Goal: Check status: Check status

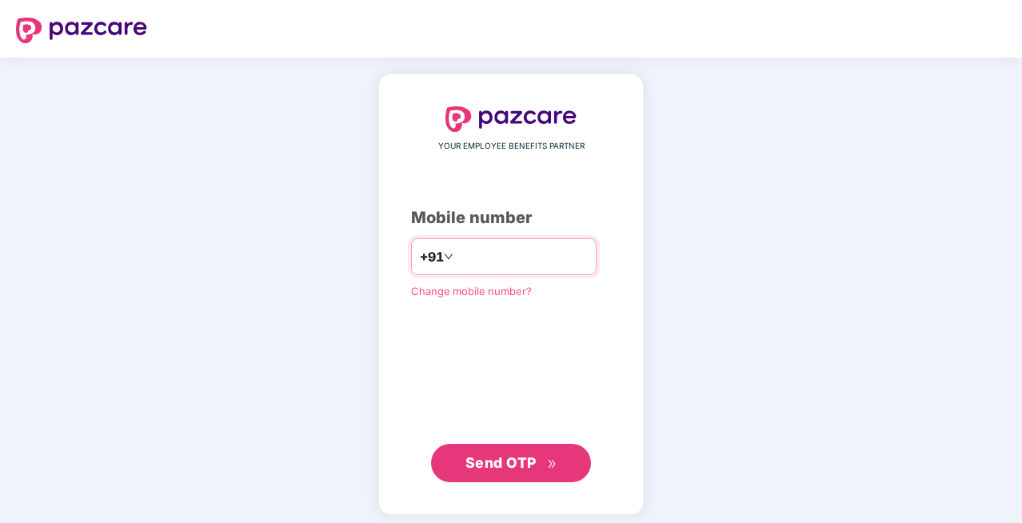
click at [515, 255] on input "**********" at bounding box center [522, 257] width 131 height 26
click at [521, 254] on input "*********" at bounding box center [522, 257] width 131 height 26
type input "**********"
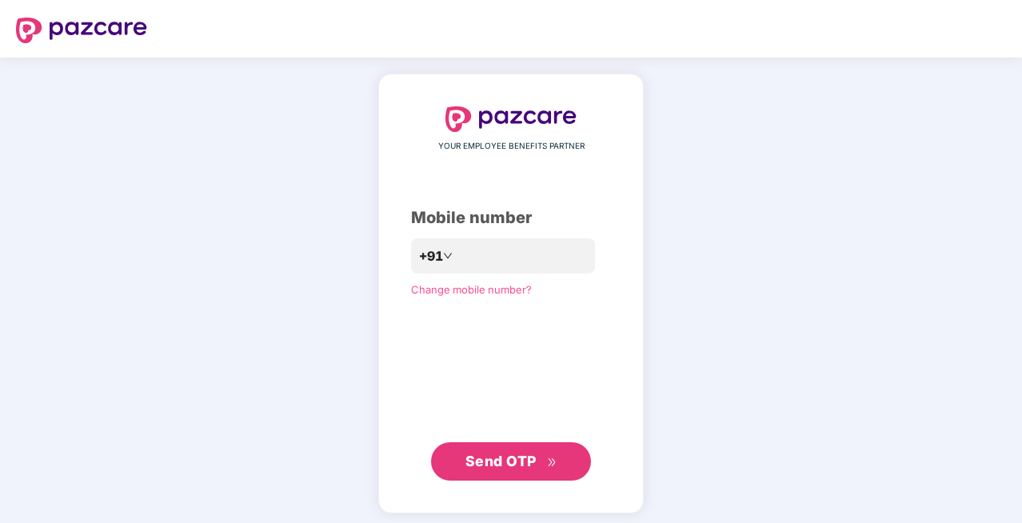
click at [493, 469] on span "Send OTP" at bounding box center [500, 461] width 71 height 17
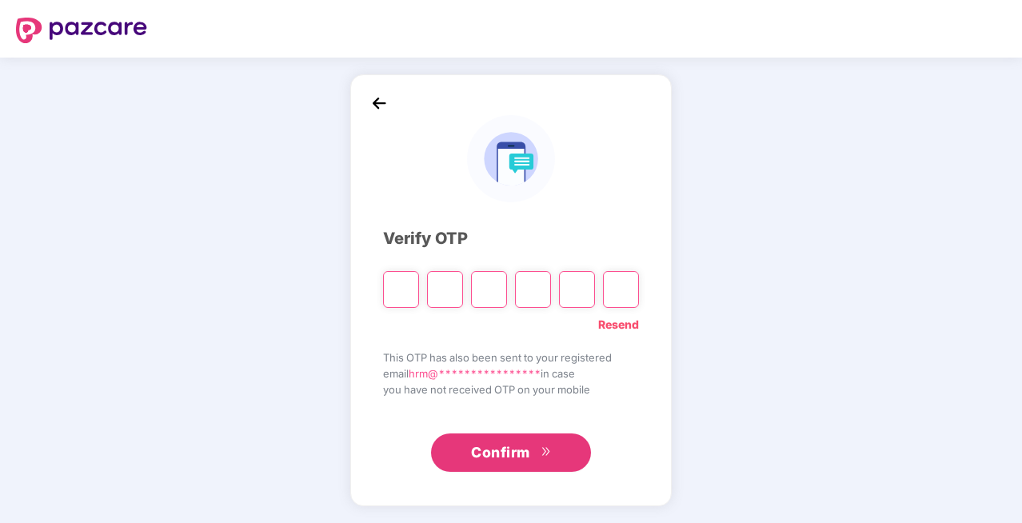
type input "*"
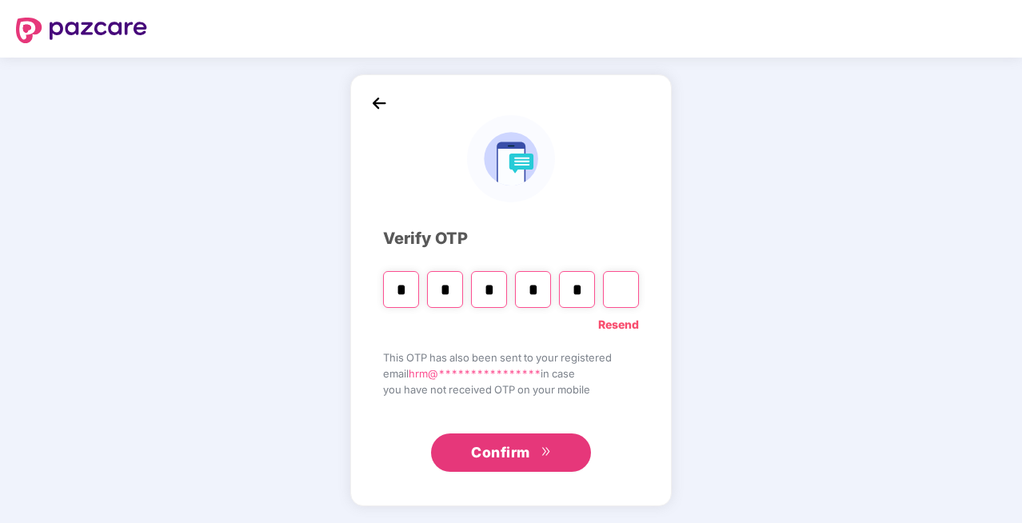
type input "*"
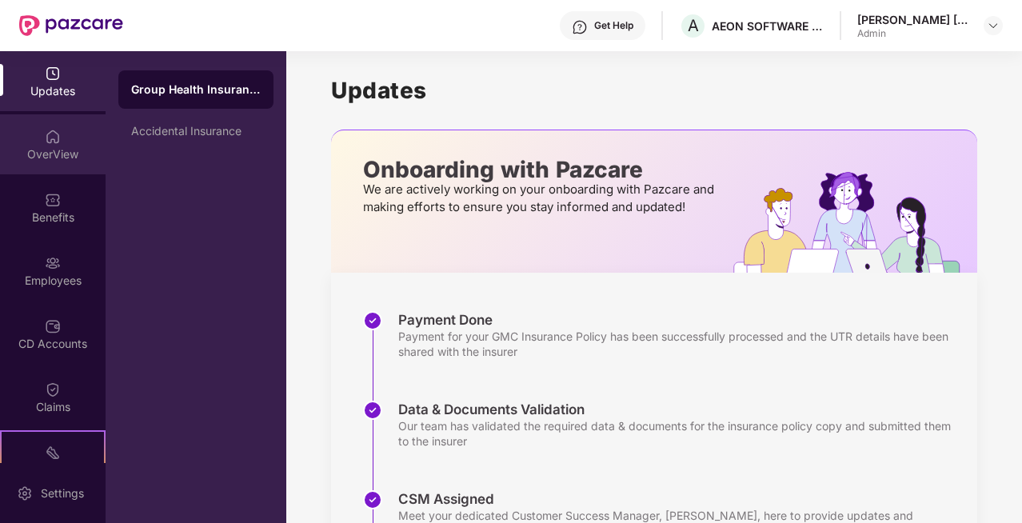
click at [59, 157] on div "OverView" at bounding box center [53, 154] width 106 height 16
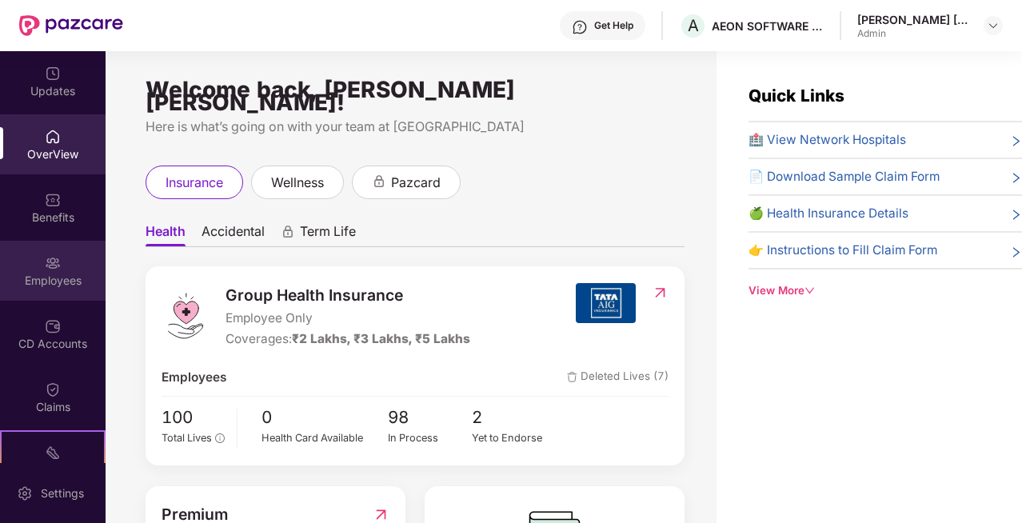
click at [38, 277] on div "Employees" at bounding box center [53, 281] width 106 height 16
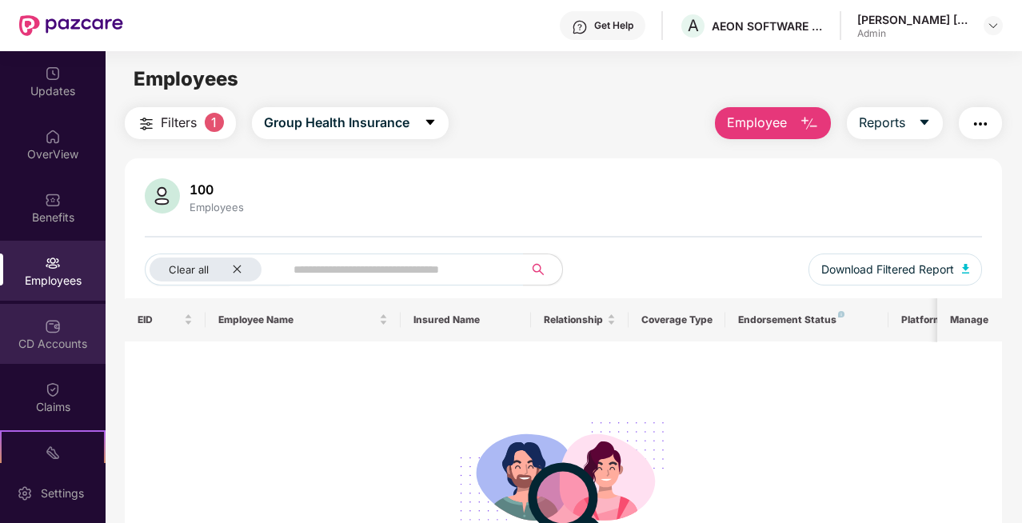
click at [52, 339] on div "CD Accounts" at bounding box center [53, 344] width 106 height 16
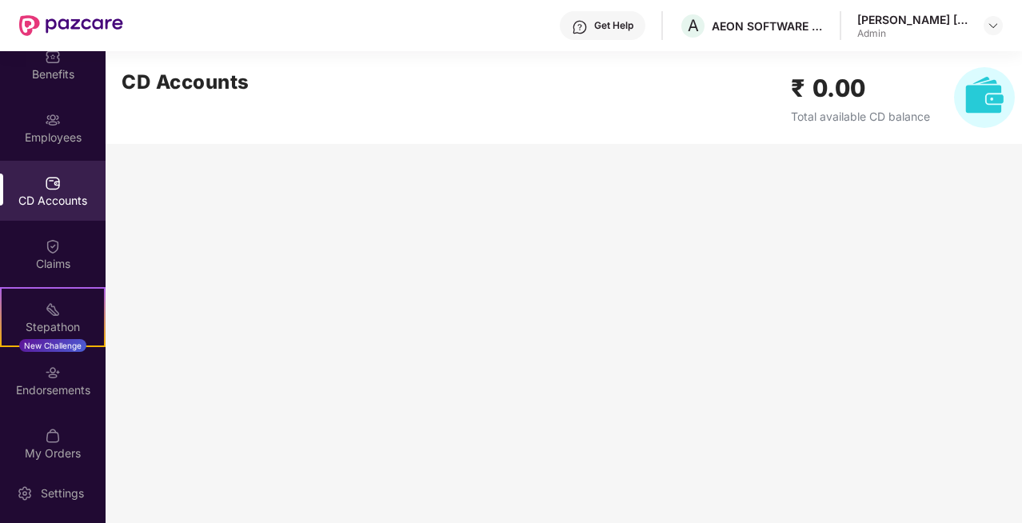
scroll to position [157, 0]
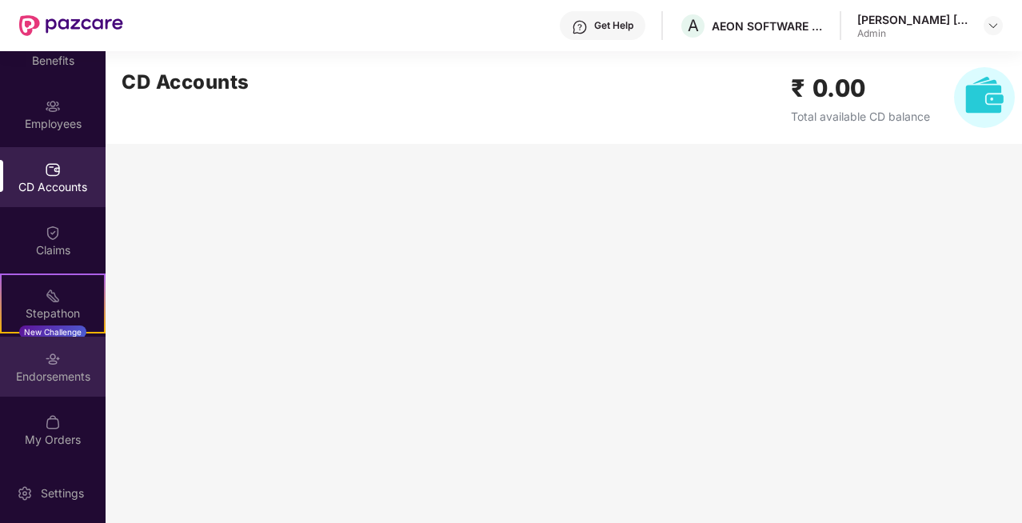
click at [58, 378] on div "Endorsements" at bounding box center [53, 377] width 106 height 16
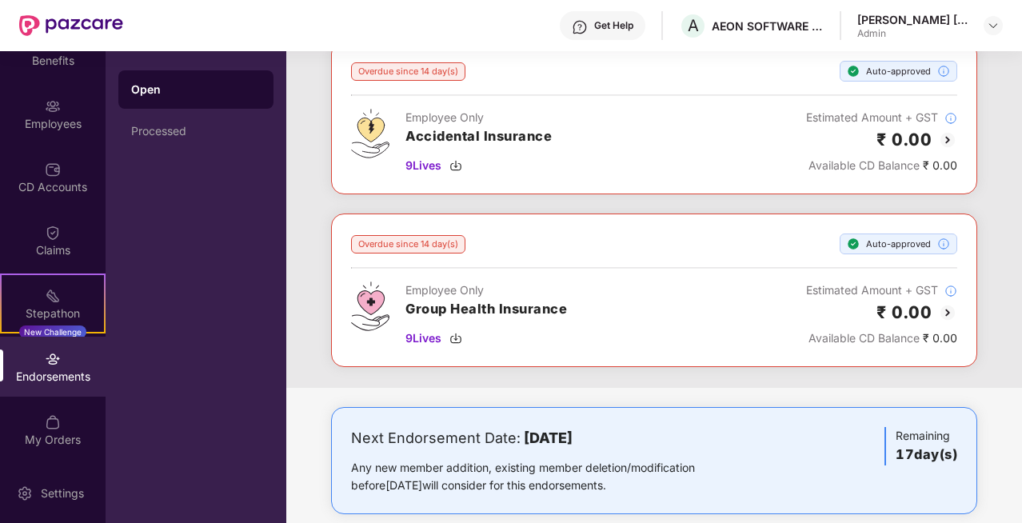
scroll to position [118, 0]
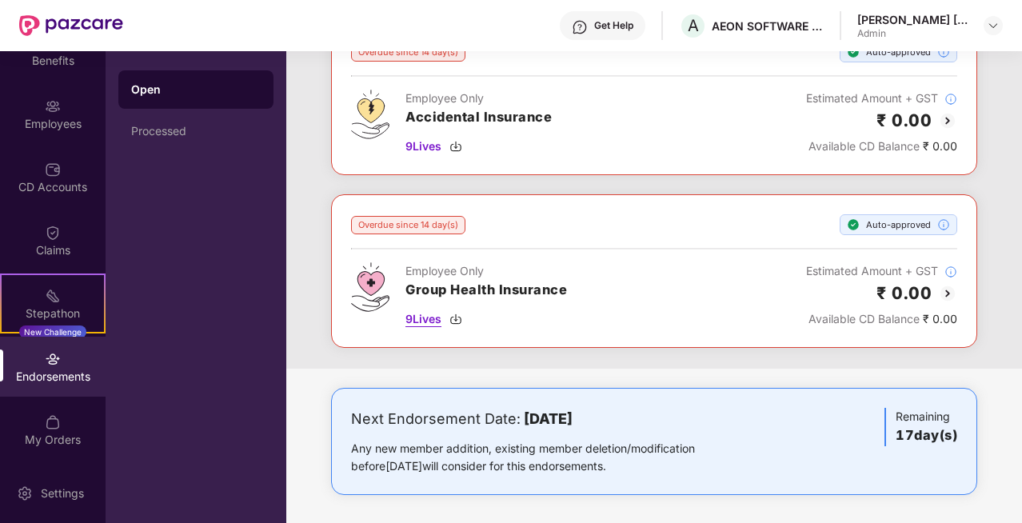
click at [426, 317] on span "9 Lives" at bounding box center [423, 319] width 36 height 18
click at [1007, 88] on div "Overdue since 14 day(s) Auto-approved Employee Only Accidental Insurance 9 Live…" at bounding box center [654, 195] width 736 height 347
click at [177, 134] on div "Processed" at bounding box center [196, 131] width 130 height 13
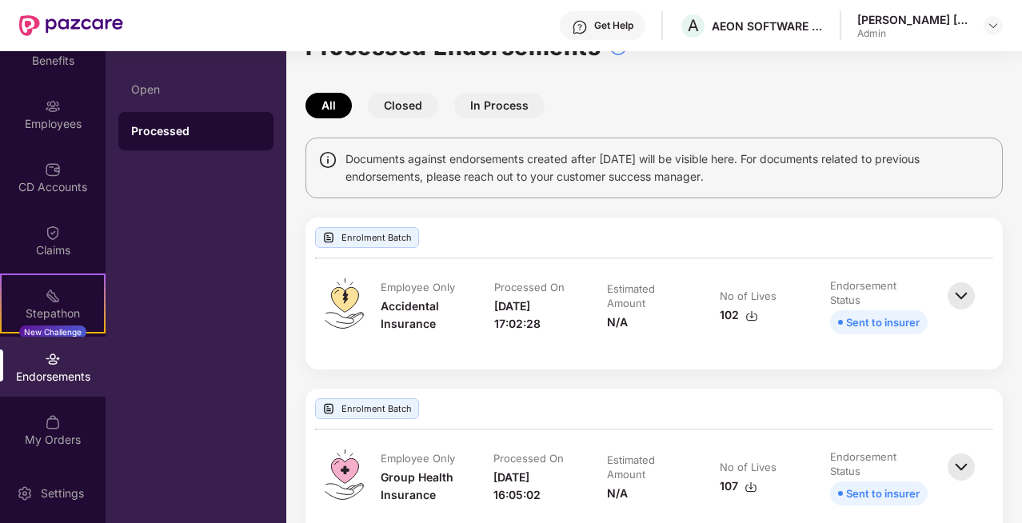
scroll to position [75, 0]
